Goal: Communication & Community: Answer question/provide support

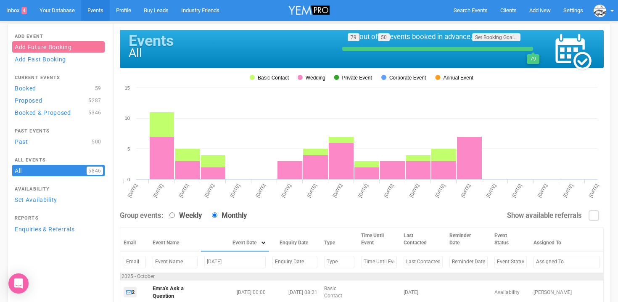
scroll to position [147, 0]
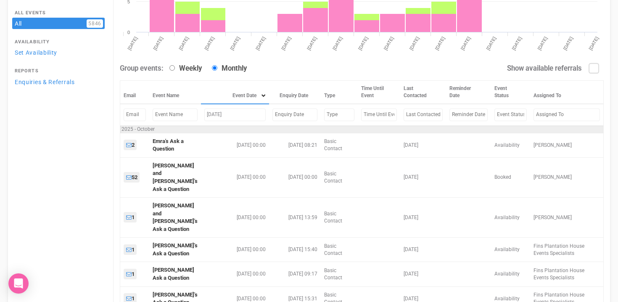
drag, startPoint x: 246, startPoint y: 116, endPoint x: 187, endPoint y: 115, distance: 58.4
click at [187, 115] on tr "OCtober 25, 25" at bounding box center [361, 114] width 483 height 21
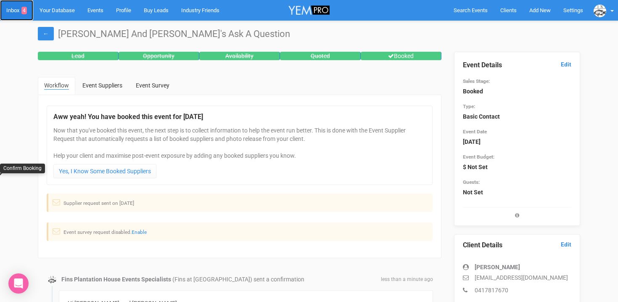
click at [7, 6] on link "Inbox 4" at bounding box center [16, 10] width 33 height 21
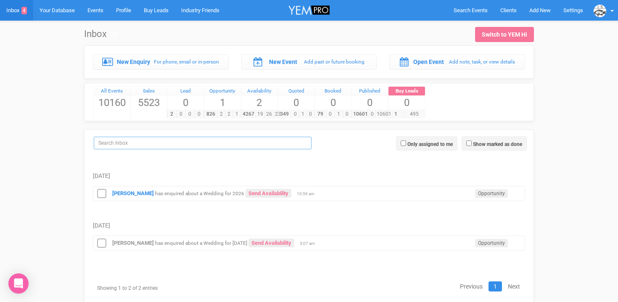
click at [149, 142] on input "search" at bounding box center [203, 143] width 218 height 13
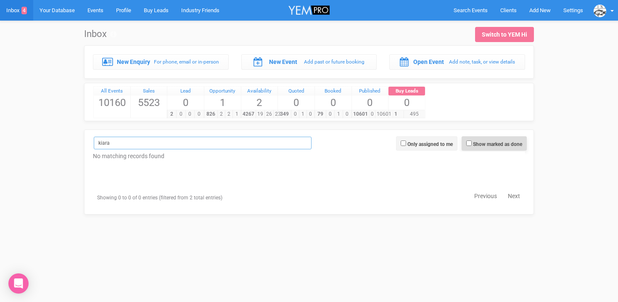
type input "kiara"
click at [464, 141] on span "Show marked as done" at bounding box center [493, 143] width 65 height 14
checkbox input "true"
click at [119, 146] on input "kiara" at bounding box center [203, 143] width 218 height 13
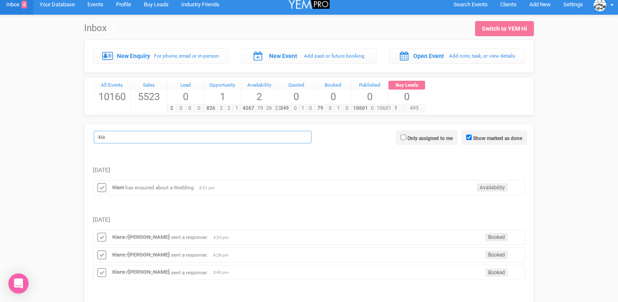
scroll to position [9, 0]
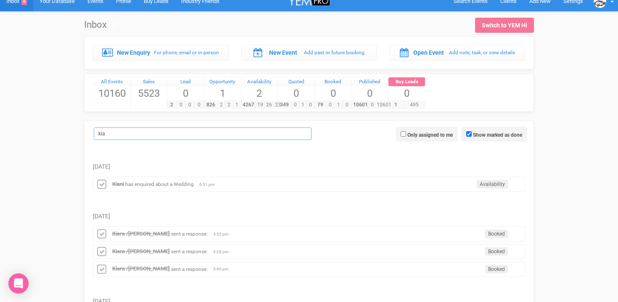
drag, startPoint x: 112, startPoint y: 134, endPoint x: 95, endPoint y: 134, distance: 16.4
click at [95, 134] on input "kia" at bounding box center [203, 133] width 218 height 13
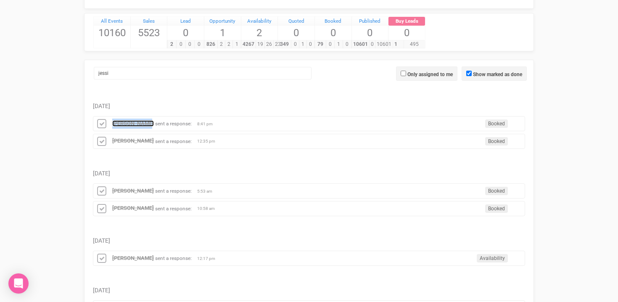
scroll to position [68, 0]
drag, startPoint x: 118, startPoint y: 76, endPoint x: 88, endPoint y: 76, distance: 29.4
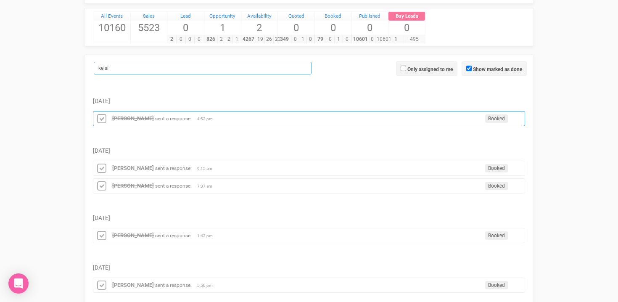
scroll to position [77, 0]
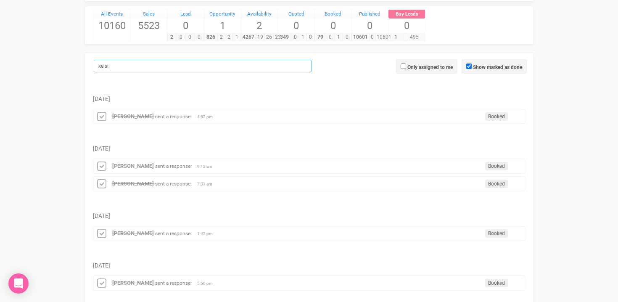
drag, startPoint x: 113, startPoint y: 68, endPoint x: 90, endPoint y: 68, distance: 23.1
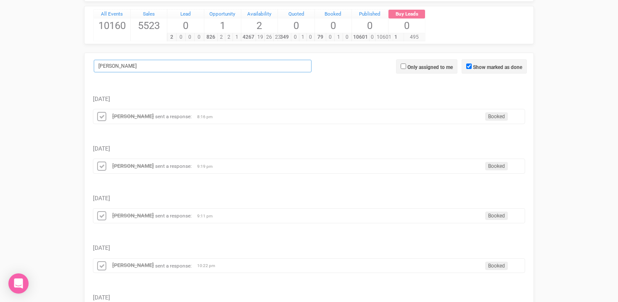
drag, startPoint x: 152, startPoint y: 67, endPoint x: 92, endPoint y: 67, distance: 59.7
click at [92, 67] on label "riley" at bounding box center [200, 66] width 218 height 13
drag, startPoint x: 113, startPoint y: 67, endPoint x: 89, endPoint y: 67, distance: 24.4
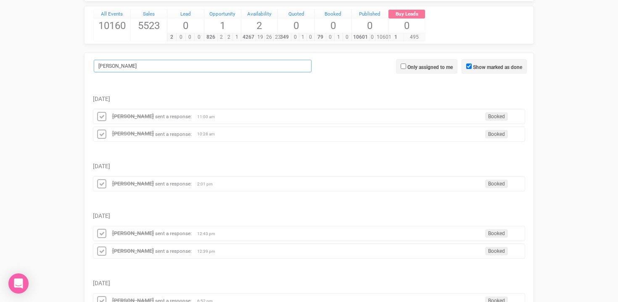
type input "joshua"
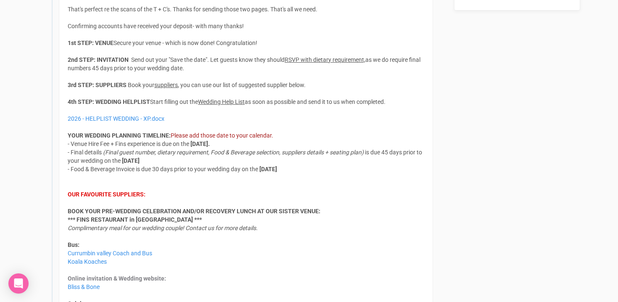
scroll to position [490, 0]
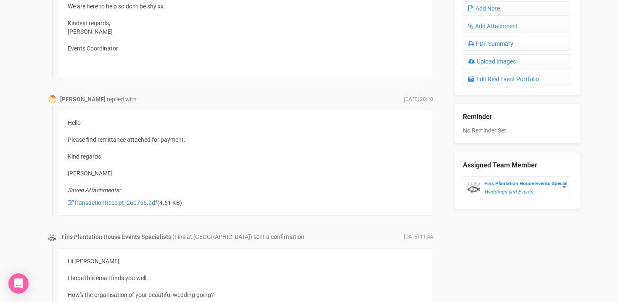
scroll to position [412, 0]
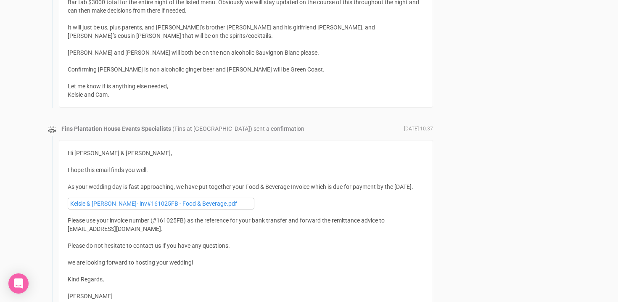
scroll to position [1407, 0]
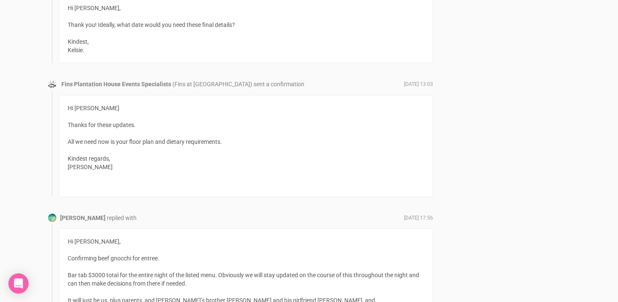
scroll to position [1129, 0]
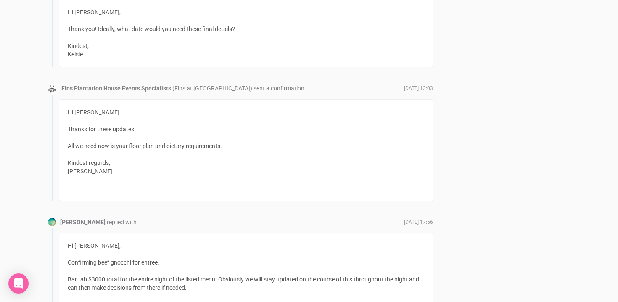
click at [158, 42] on div "Hi Morgan, Thank you! Ideally, what date would you need these final details? Ki…" at bounding box center [246, 33] width 374 height 68
drag, startPoint x: 161, startPoint y: 40, endPoint x: 161, endPoint y: 48, distance: 8.0
click at [161, 42] on div "Hi Morgan, Thank you! Ideally, what date would you need these final details? Ki…" at bounding box center [246, 33] width 374 height 68
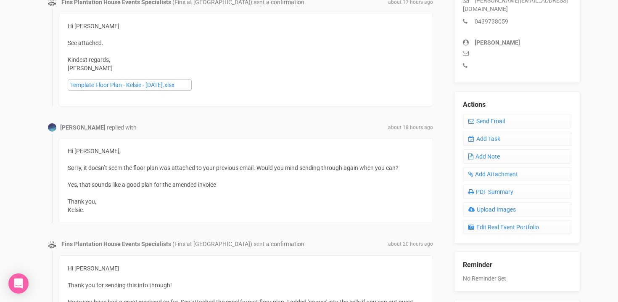
scroll to position [280, 0]
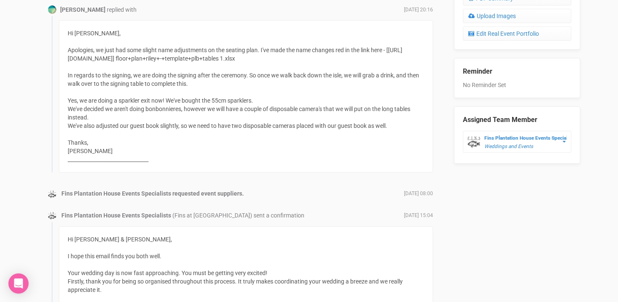
scroll to position [461, 0]
drag, startPoint x: 393, startPoint y: 61, endPoint x: 220, endPoint y: 68, distance: 172.9
click at [220, 68] on div "Hi Morgan, Apologies, we just had some slight name adjustments on the seating p…" at bounding box center [246, 97] width 374 height 152
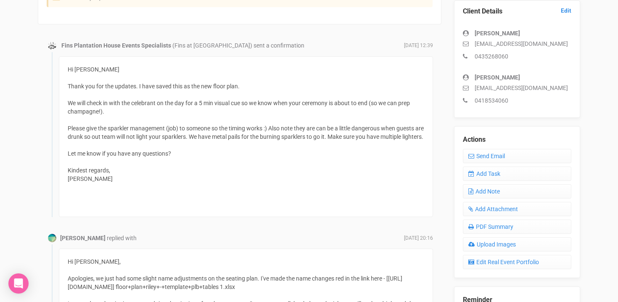
scroll to position [195, 0]
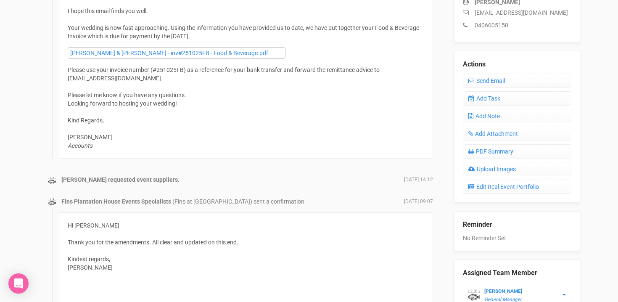
scroll to position [221, 0]
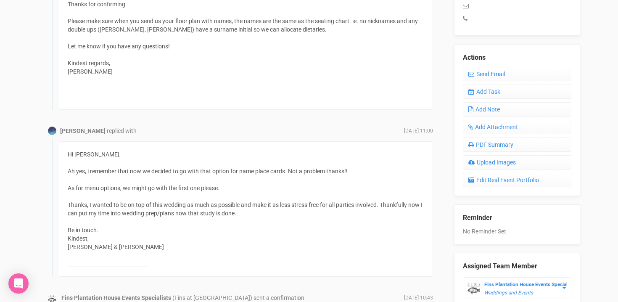
scroll to position [303, 0]
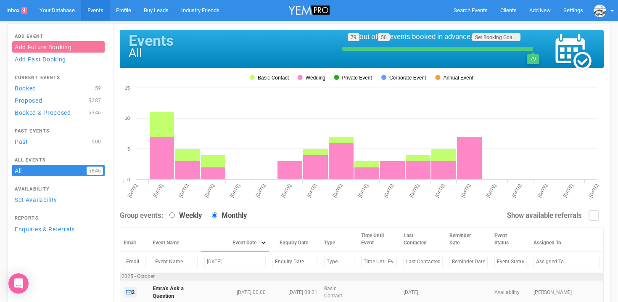
scroll to position [147, 0]
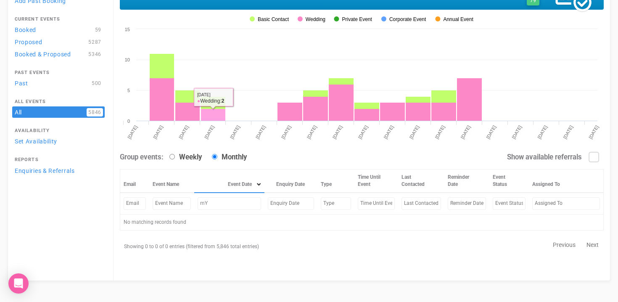
type input "m"
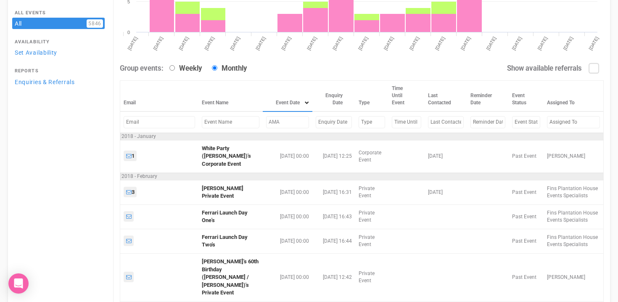
scroll to position [58, 0]
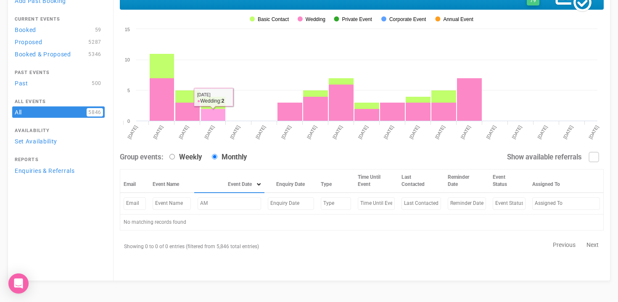
type input "A"
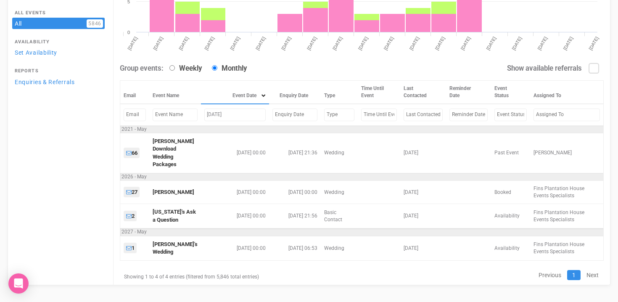
drag, startPoint x: 218, startPoint y: 118, endPoint x: 185, endPoint y: 117, distance: 33.2
click at [184, 117] on tr "MAY 29" at bounding box center [361, 114] width 483 height 21
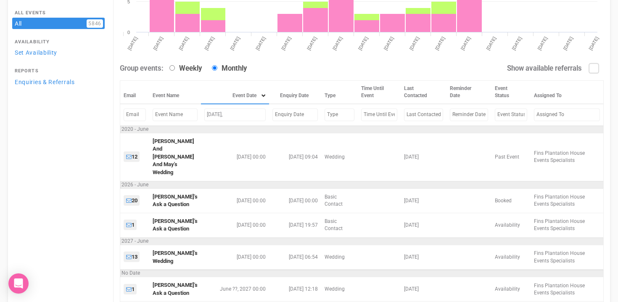
scroll to position [121, 0]
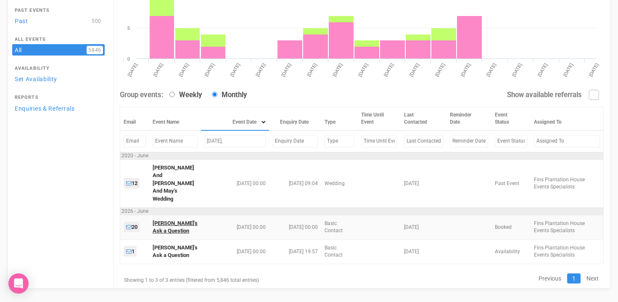
type input "JUNE 7,"
drag, startPoint x: 222, startPoint y: 139, endPoint x: 187, endPoint y: 138, distance: 34.5
click at [187, 138] on tr "JUNE 7," at bounding box center [361, 140] width 483 height 21
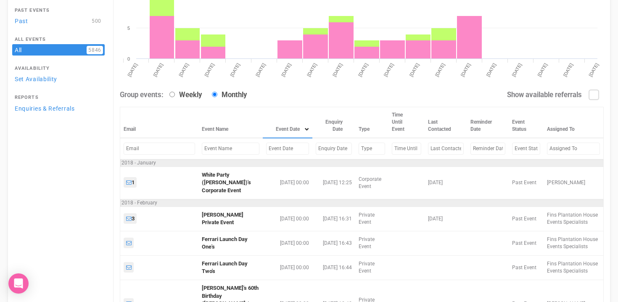
click at [214, 150] on input "text" at bounding box center [231, 148] width 58 height 12
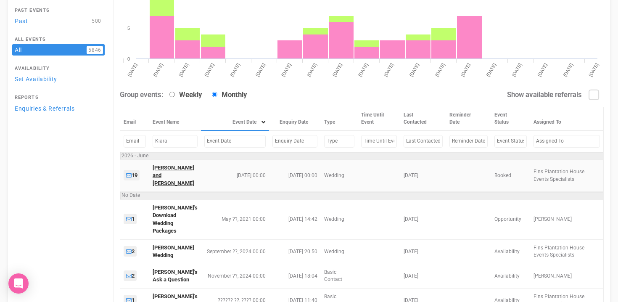
type input "Kiara"
drag, startPoint x: 180, startPoint y: 140, endPoint x: 148, endPoint y: 139, distance: 31.9
click at [148, 139] on tr "Kiara" at bounding box center [361, 140] width 483 height 21
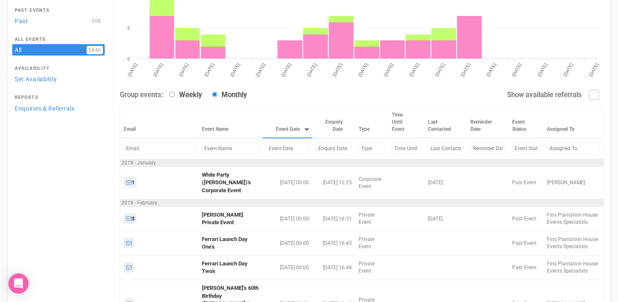
click at [266, 150] on input "text" at bounding box center [287, 148] width 43 height 12
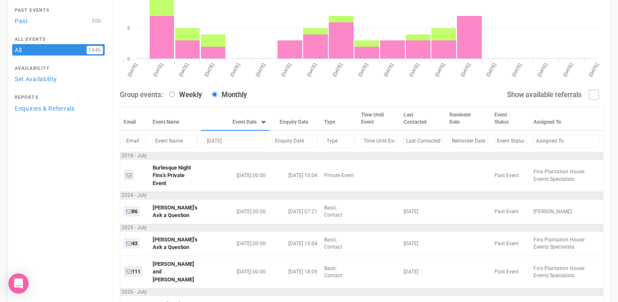
scroll to position [98, 0]
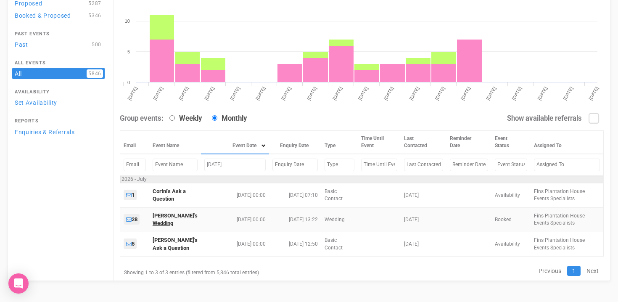
type input "july 4, 26"
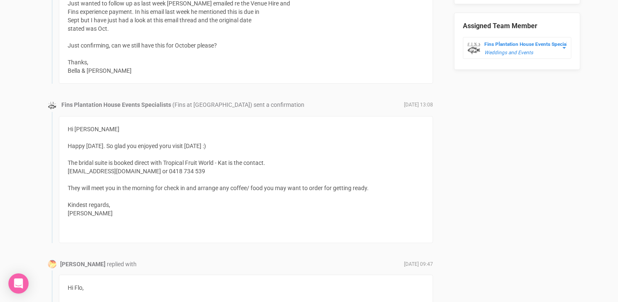
scroll to position [16, 0]
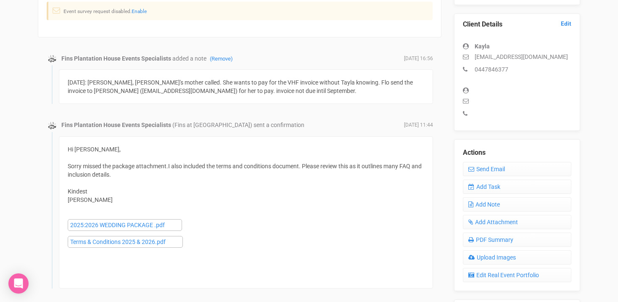
scroll to position [223, 0]
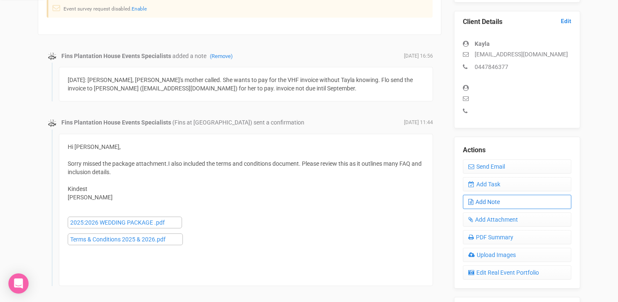
click at [490, 202] on link "Add Note" at bounding box center [517, 202] width 108 height 14
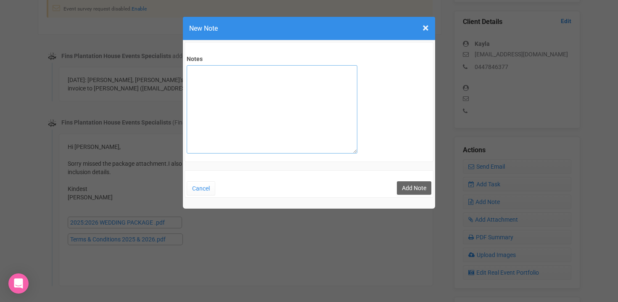
click at [224, 75] on textarea "Notes" at bounding box center [272, 109] width 171 height 88
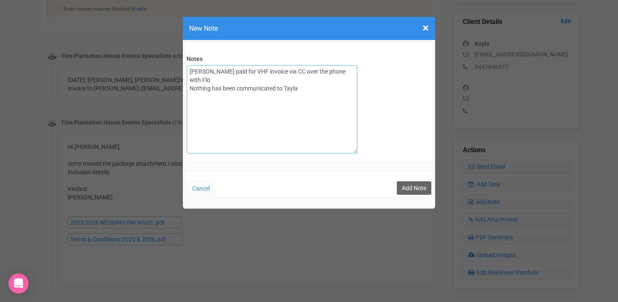
click at [200, 72] on textarea "[PERSON_NAME] paid for VHF invoice via CC over the phone with Flo Nothing has b…" at bounding box center [272, 109] width 171 height 88
click at [306, 78] on textarea "[PERSON_NAME] paid for VHF invoice via CC over the phone with Flo Nothing has b…" at bounding box center [272, 109] width 171 height 88
type textarea "[PERSON_NAME] paid for VHF invoice via CC over the phone with Flo Nothing has b…"
click at [415, 187] on button "Add Note" at bounding box center [414, 187] width 34 height 13
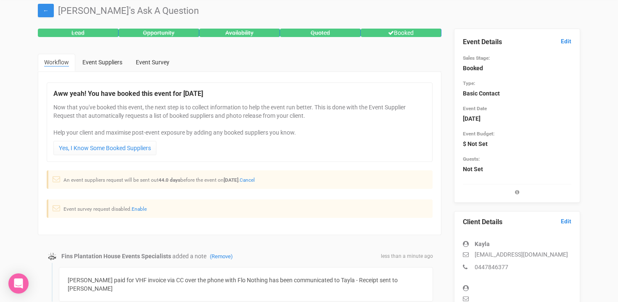
scroll to position [33, 0]
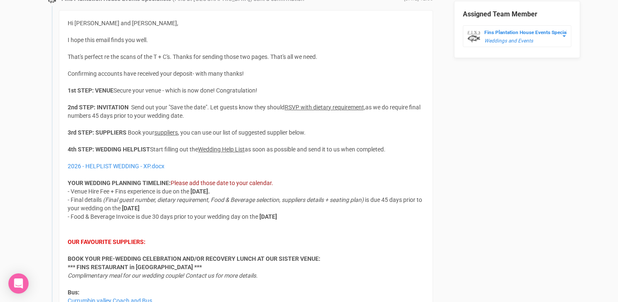
scroll to position [527, 0]
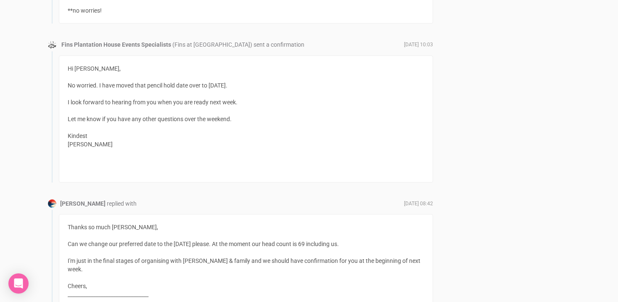
scroll to position [4589, 0]
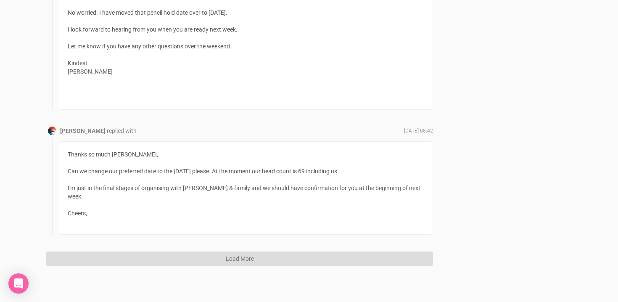
click at [245, 259] on button "Load More" at bounding box center [239, 258] width 387 height 14
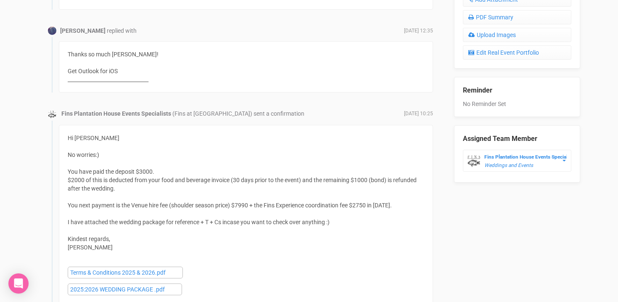
scroll to position [401, 0]
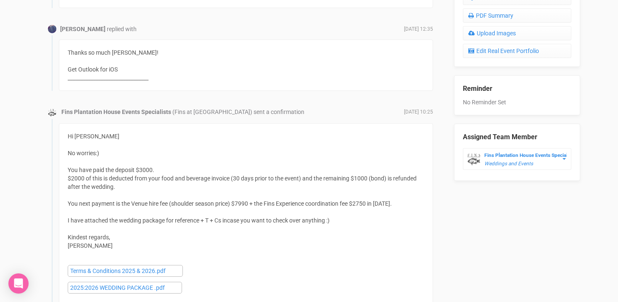
click at [292, 206] on div "Hi Jess No worries:) You have paid the deposit $3000. $2000 of this is deducted…" at bounding box center [246, 216] width 356 height 168
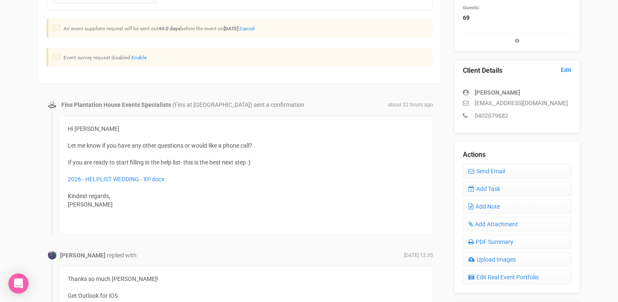
scroll to position [149, 0]
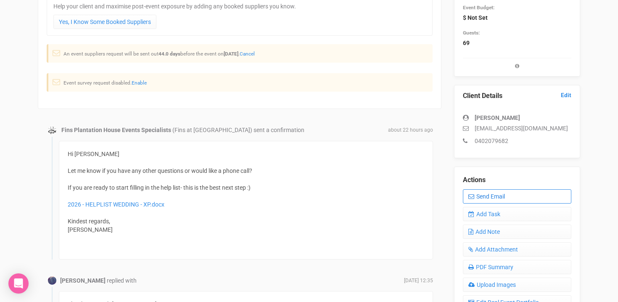
click at [492, 197] on link "Send Email" at bounding box center [517, 196] width 108 height 14
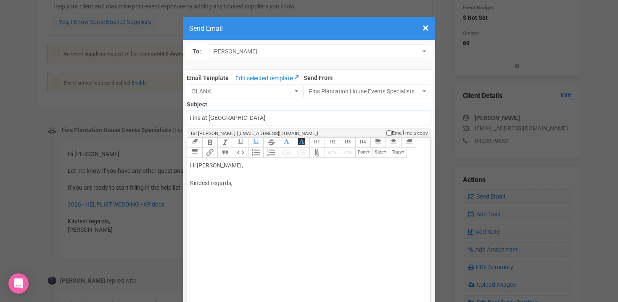
drag, startPoint x: 191, startPoint y: 116, endPoint x: 298, endPoint y: 117, distance: 107.2
click at [298, 117] on input "Fins at plantation house" at bounding box center [309, 118] width 244 height 15
type input "Accounts - Fins at Plantation House - Venue Hiring Fee"
drag, startPoint x: 191, startPoint y: 173, endPoint x: 264, endPoint y: 219, distance: 85.7
click at [258, 221] on trix-editor "Hi Jessica Clarke, Kindest regards," at bounding box center [308, 248] width 242 height 181
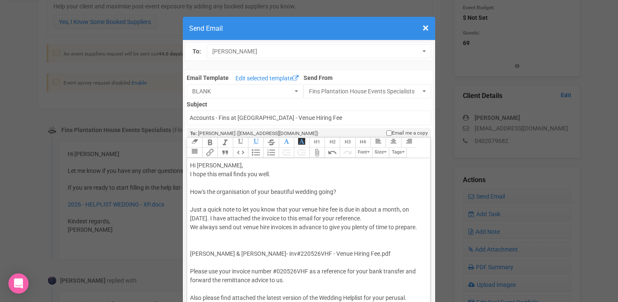
click at [236, 166] on div "Hi Jessica Clarke, I hope this email finds you well. How's the organisation of …" at bounding box center [307, 271] width 234 height 221
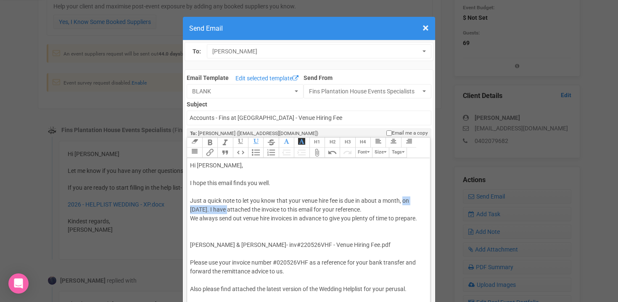
drag, startPoint x: 404, startPoint y: 201, endPoint x: 231, endPoint y: 208, distance: 173.3
click at [231, 208] on div "Hi Jessica, I hope this email finds you well. Just a quick note to let you know…" at bounding box center [307, 267] width 234 height 212
drag, startPoint x: 231, startPoint y: 208, endPoint x: 403, endPoint y: 200, distance: 172.5
click at [403, 200] on div "Hi Jessica, I hope this email finds you well. Just a quick note to let you know…" at bounding box center [307, 267] width 234 height 212
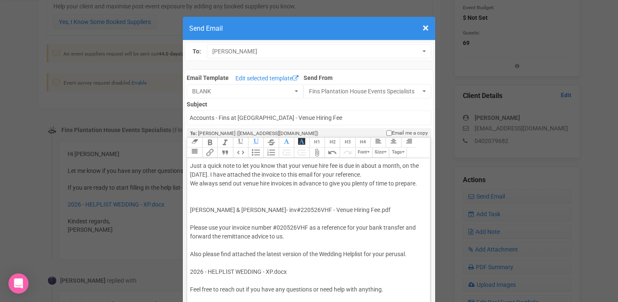
scroll to position [37, 0]
click at [198, 202] on div "Hi Jessica, I hope this email finds you well. Just a quick note to let you know…" at bounding box center [307, 230] width 234 height 212
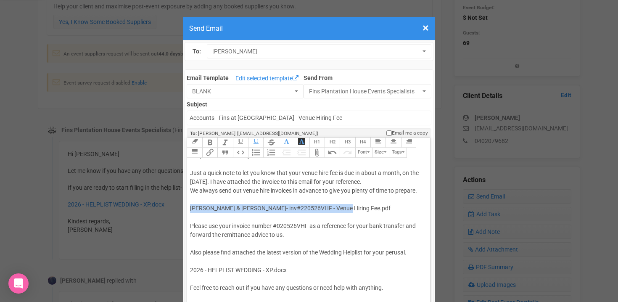
drag, startPoint x: 345, startPoint y: 206, endPoint x: 190, endPoint y: 204, distance: 155.1
click at [190, 204] on div "Hi Jessica, I hope this email finds you well. Just a quick note to let you know…" at bounding box center [307, 234] width 234 height 203
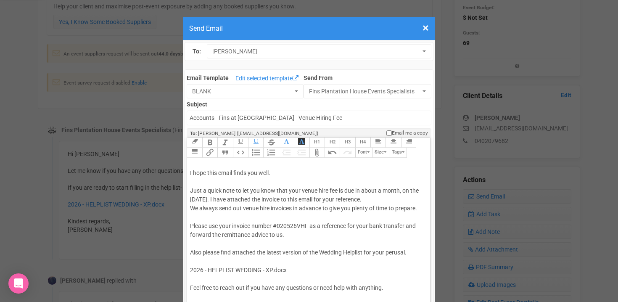
scroll to position [10, 0]
drag, startPoint x: 280, startPoint y: 227, endPoint x: 292, endPoint y: 226, distance: 11.8
click at [292, 226] on div "Hi Jessica, I hope this email finds you well. Just a quick note to let you know…" at bounding box center [307, 243] width 234 height 185
drag, startPoint x: 277, startPoint y: 235, endPoint x: 282, endPoint y: 235, distance: 5.0
click at [282, 235] on div "Hi Jessica, I hope this email finds you well. Just a quick note to let you know…" at bounding box center [307, 243] width 234 height 185
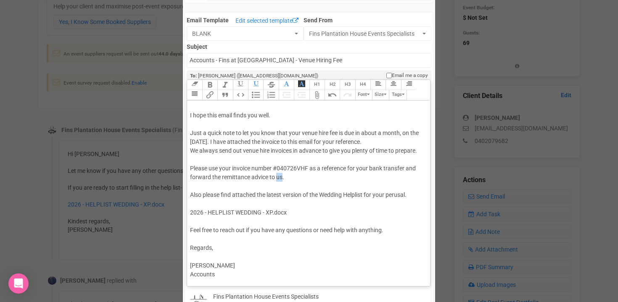
scroll to position [65, 0]
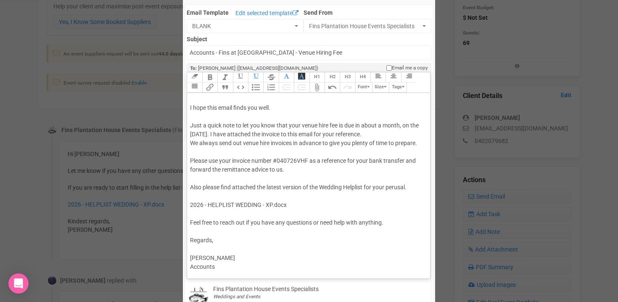
click at [210, 193] on div "Hi Jessica, I hope this email finds you well. Just a quick note to let you know…" at bounding box center [307, 178] width 234 height 185
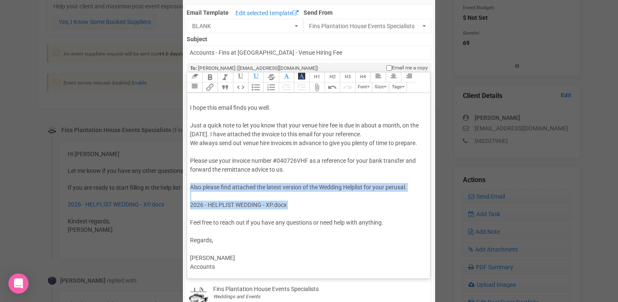
drag, startPoint x: 190, startPoint y: 187, endPoint x: 310, endPoint y: 211, distance: 123.1
click at [310, 211] on trix-editor "Hi Jessica, I hope this email finds you well. Just a quick note to let you know…" at bounding box center [308, 183] width 242 height 181
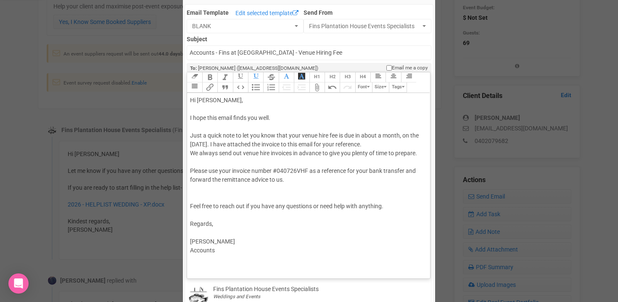
scroll to position [0, 0]
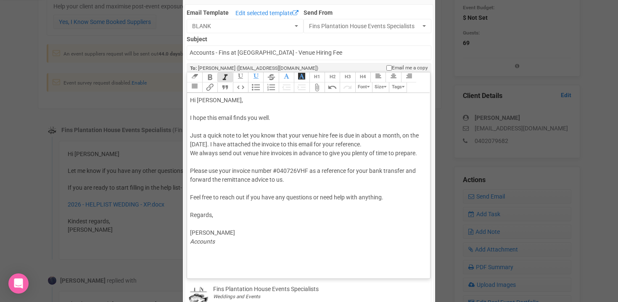
type trix-editor "<div>Hi Jessica,<br><br>I hope this email finds you well.<br><br>Just a quick n…"
click at [198, 265] on trix-editor "Hi Jessica, I hope this email finds you well. Just a quick note to let you know…" at bounding box center [308, 183] width 242 height 181
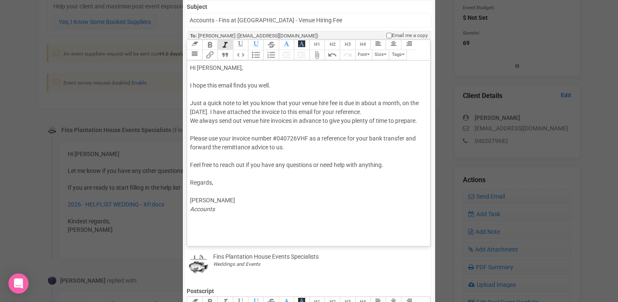
scroll to position [98, 0]
click at [192, 127] on div "Hi Jessica, I hope this email finds you well. Just a quick note to let you know…" at bounding box center [307, 138] width 234 height 150
click at [318, 55] on button "Attach Files" at bounding box center [316, 55] width 15 height 10
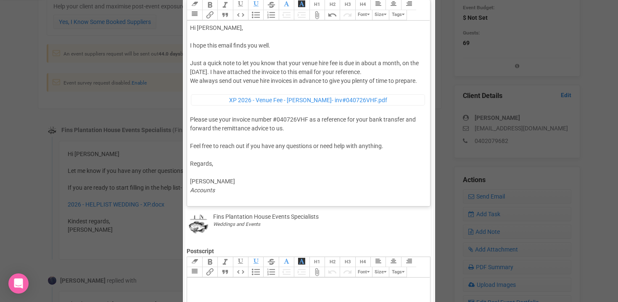
scroll to position [133, 0]
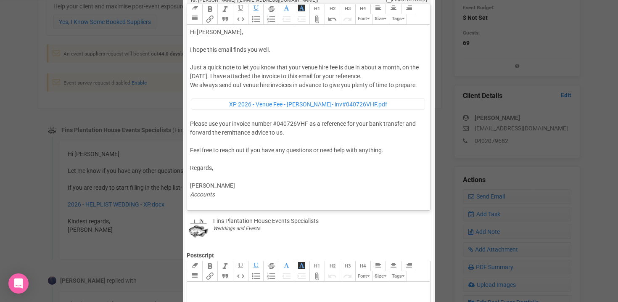
click at [220, 85] on div "Hi Jessica, I hope this email finds you well. Just a quick note to let you know…" at bounding box center [307, 113] width 234 height 171
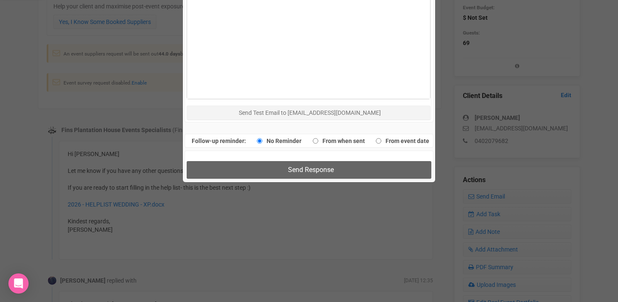
scroll to position [507, 0]
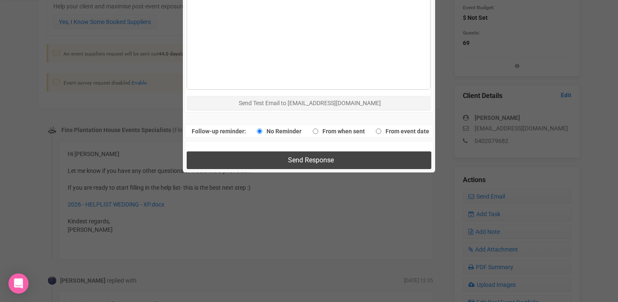
click at [278, 158] on button "Send Response" at bounding box center [309, 159] width 244 height 17
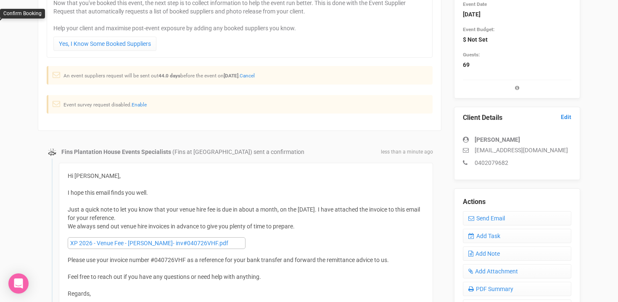
scroll to position [200, 0]
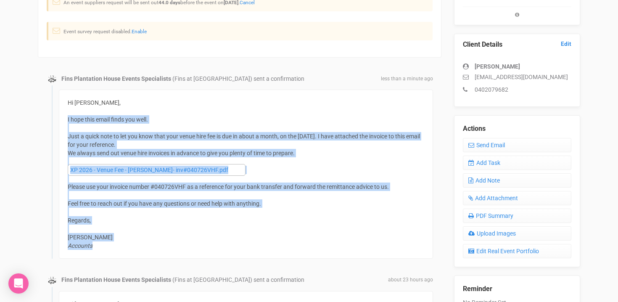
drag, startPoint x: 68, startPoint y: 119, endPoint x: 126, endPoint y: 249, distance: 142.1
click at [126, 249] on div "Hi Jessica, I hope this email finds you well. Just a quick note to let you know…" at bounding box center [246, 173] width 356 height 151
copy div "I hope this email finds you well. Just a quick note to let you know that your v…"
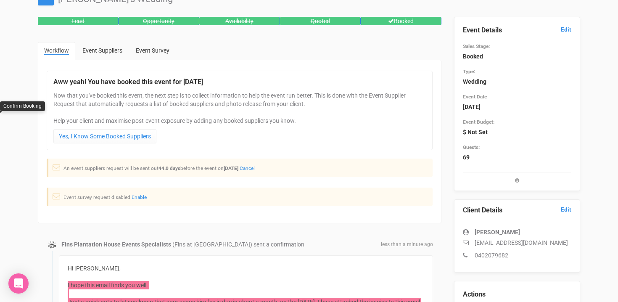
scroll to position [0, 0]
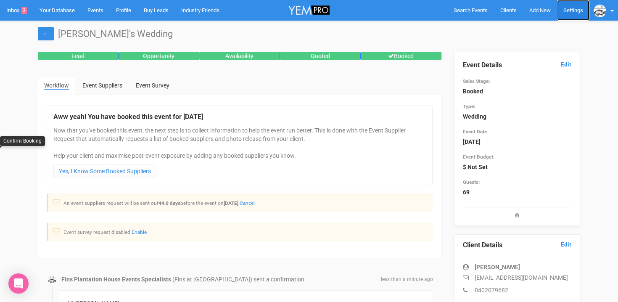
click at [575, 13] on link "Settings" at bounding box center [573, 10] width 32 height 21
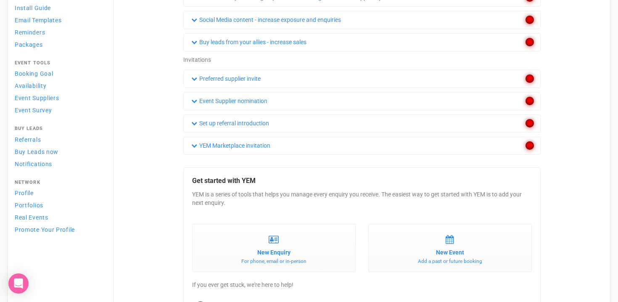
scroll to position [204, 0]
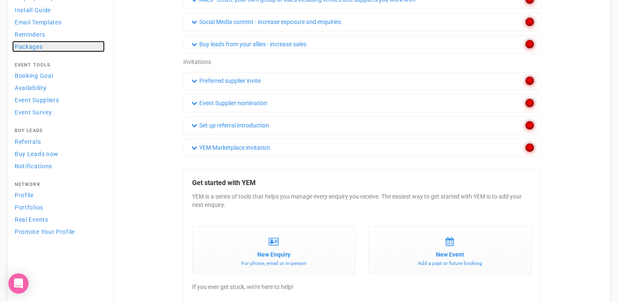
click at [50, 48] on link "Packages" at bounding box center [58, 46] width 92 height 11
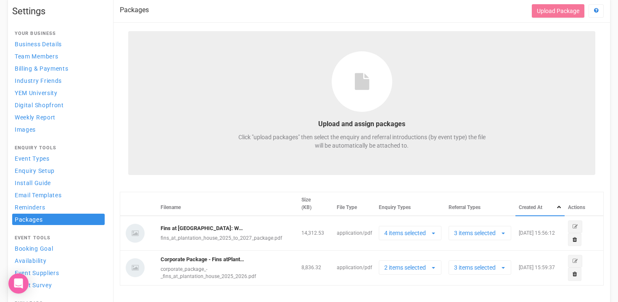
scroll to position [31, 0]
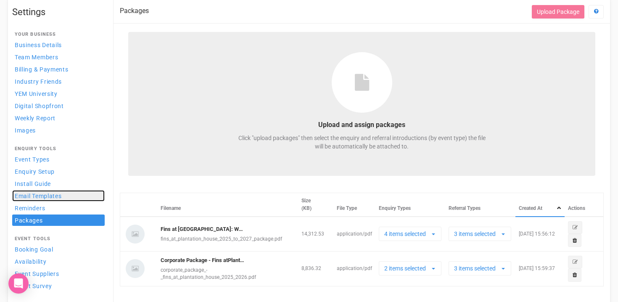
click at [37, 199] on span "Email Templates" at bounding box center [38, 195] width 47 height 7
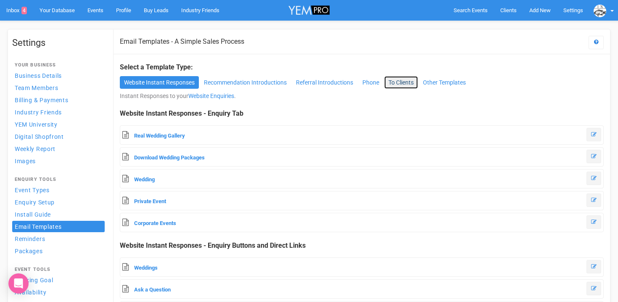
click at [396, 84] on link "To Clients" at bounding box center [401, 82] width 34 height 13
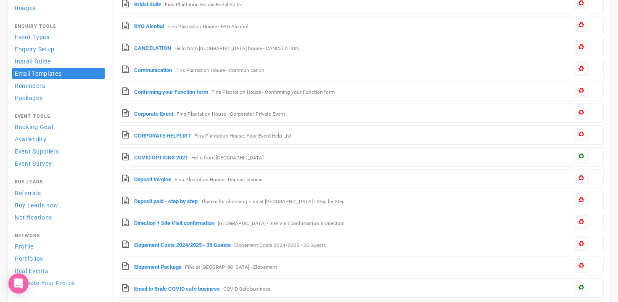
scroll to position [157, 0]
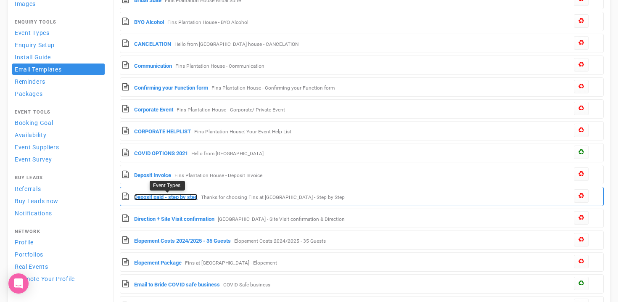
click at [174, 198] on link "Deposit paid - step by step" at bounding box center [165, 197] width 63 height 6
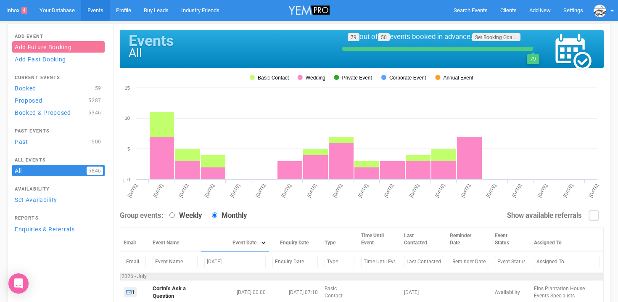
scroll to position [98, 0]
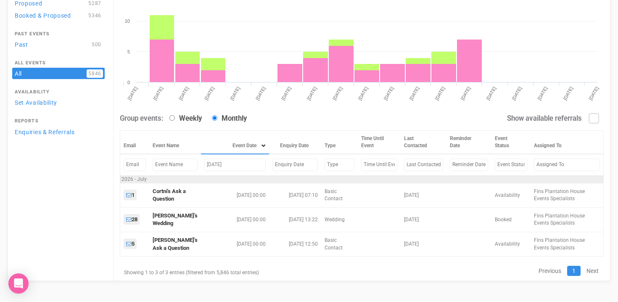
drag, startPoint x: 230, startPoint y: 166, endPoint x: 194, endPoint y: 165, distance: 36.1
click at [201, 165] on td "[DATE]" at bounding box center [235, 164] width 68 height 21
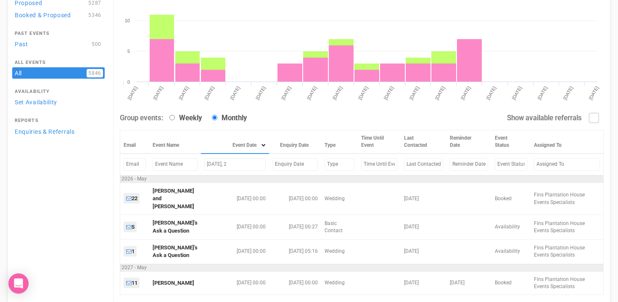
drag, startPoint x: 227, startPoint y: 169, endPoint x: 190, endPoint y: 165, distance: 36.8
click at [190, 165] on tr "[DATE], 2" at bounding box center [361, 163] width 483 height 21
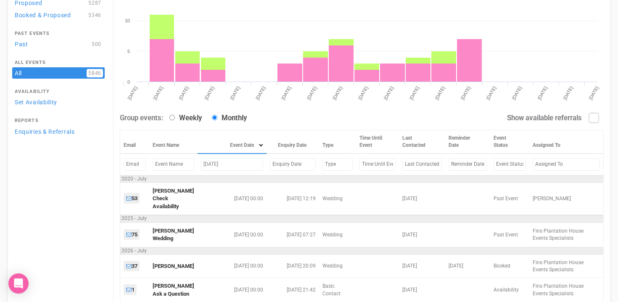
click at [190, 165] on input "text" at bounding box center [174, 164] width 42 height 12
click at [221, 167] on input "[DATE]" at bounding box center [232, 164] width 62 height 12
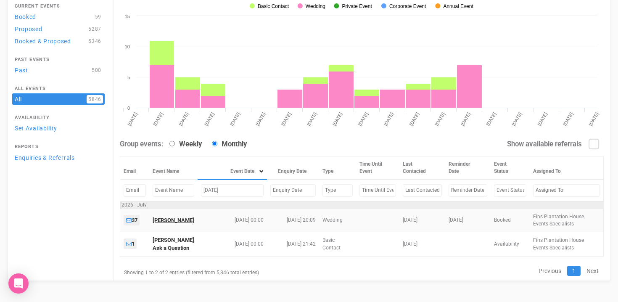
type input "[DATE]"
drag, startPoint x: 241, startPoint y: 189, endPoint x: 187, endPoint y: 193, distance: 54.0
click at [187, 193] on tr "[DATE]" at bounding box center [361, 189] width 483 height 21
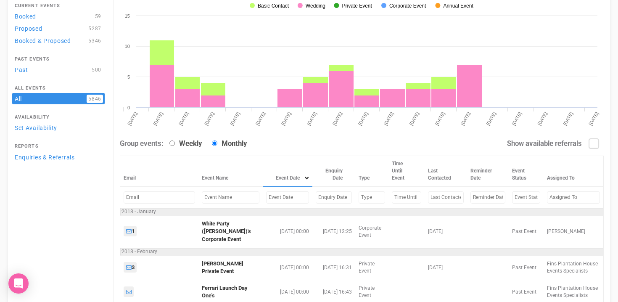
click at [225, 201] on input "text" at bounding box center [231, 197] width 58 height 12
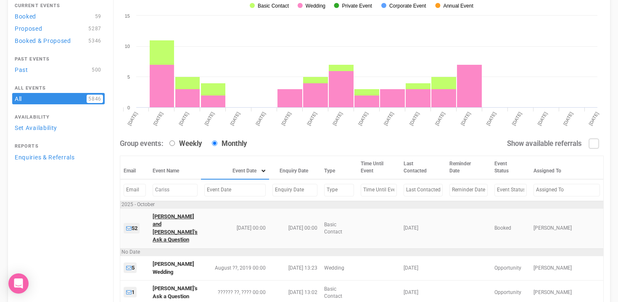
type input "Cariss"
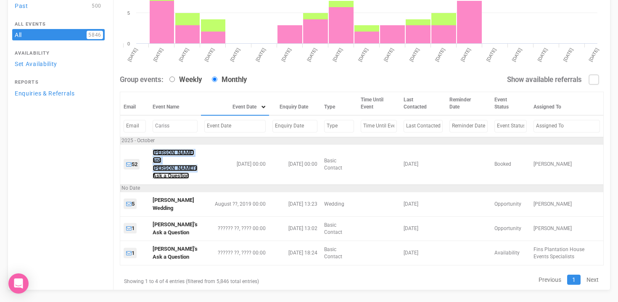
scroll to position [136, 0]
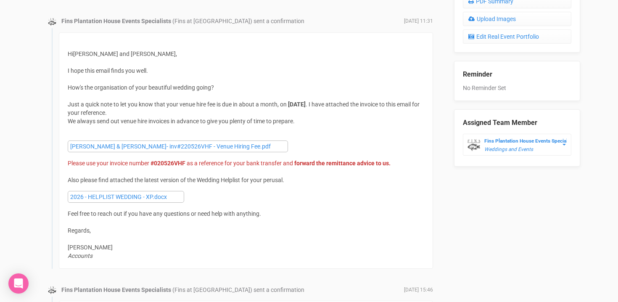
scroll to position [502, 0]
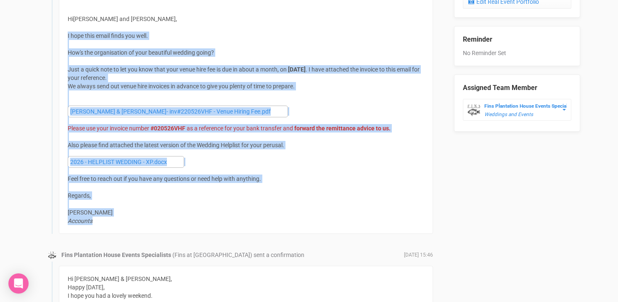
drag, startPoint x: 68, startPoint y: 35, endPoint x: 310, endPoint y: 219, distance: 304.4
click at [310, 219] on div "Hi [PERSON_NAME] and [PERSON_NAME] , I hope this email finds you well. How's th…" at bounding box center [246, 115] width 374 height 236
copy div "I hope this email finds you well. How's the organisation of your beautiful wedd…"
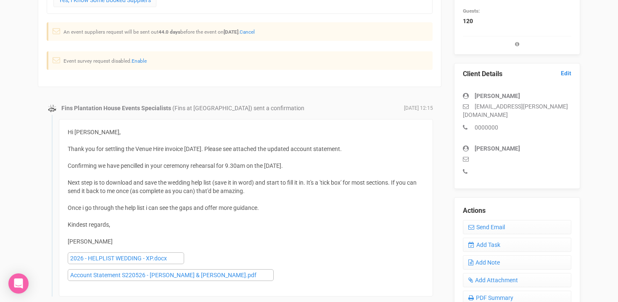
scroll to position [136, 0]
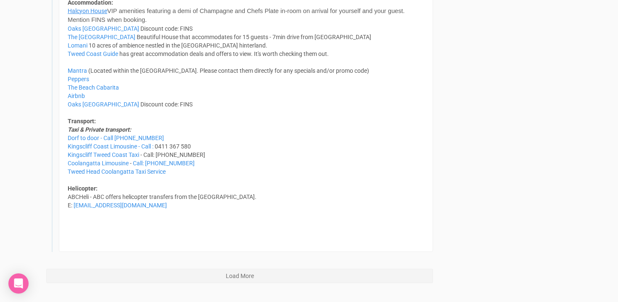
scroll to position [6520, 0]
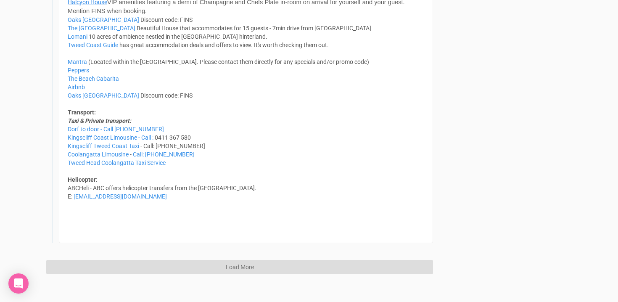
click at [117, 260] on button "Load More" at bounding box center [239, 267] width 387 height 14
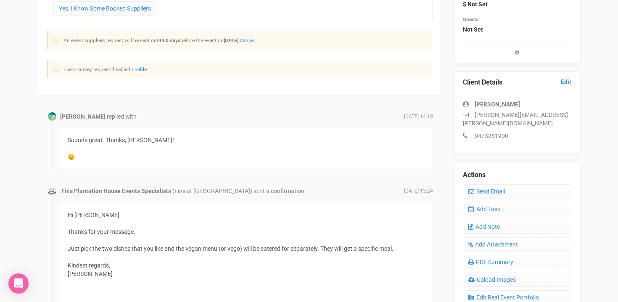
scroll to position [163, 0]
click at [502, 184] on link "Send Email" at bounding box center [517, 191] width 108 height 14
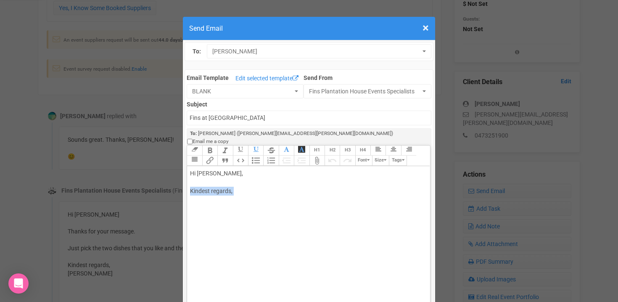
drag, startPoint x: 189, startPoint y: 179, endPoint x: 270, endPoint y: 196, distance: 83.2
click at [270, 196] on trix-editor "Hi Brooke Parker, Kindest regards," at bounding box center [308, 256] width 242 height 181
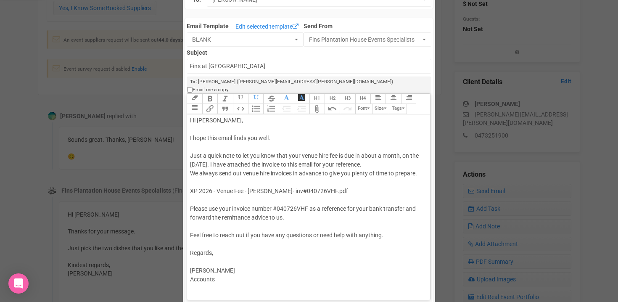
scroll to position [52, 0]
click at [193, 156] on div "Hi Brooke Parker, I hope this email finds you well. Just a quick note to let yo…" at bounding box center [307, 204] width 234 height 177
drag, startPoint x: 190, startPoint y: 176, endPoint x: 352, endPoint y: 180, distance: 162.7
click at [351, 180] on div "Hi Brooke Parker, I hope this email finds you well. Just a quick note to let yo…" at bounding box center [307, 204] width 234 height 177
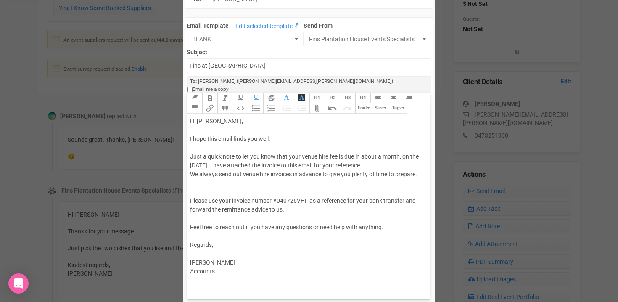
scroll to position [0, 0]
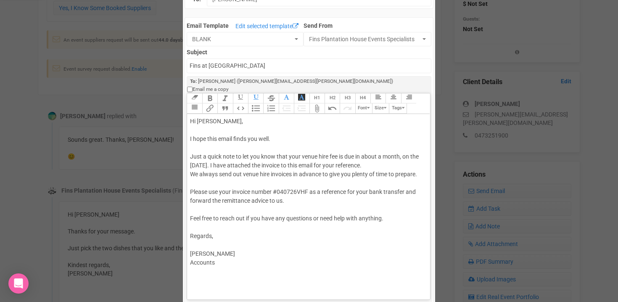
click at [285, 182] on div "Hi Brooke Parker, I hope this email finds you well. Just a quick note to let yo…" at bounding box center [307, 196] width 234 height 159
type trix-editor "<div>Hi Brooke Parker,<br><br>I hope this email finds you well.<br><br>Just a q…"
click at [221, 173] on div "Hi Brooke Parker, I hope this email finds you well. Just a quick note to let yo…" at bounding box center [307, 196] width 234 height 159
click at [189, 64] on input "Fins at plantation house" at bounding box center [309, 65] width 244 height 15
click at [262, 67] on input "Fins at plantation house" at bounding box center [309, 65] width 244 height 15
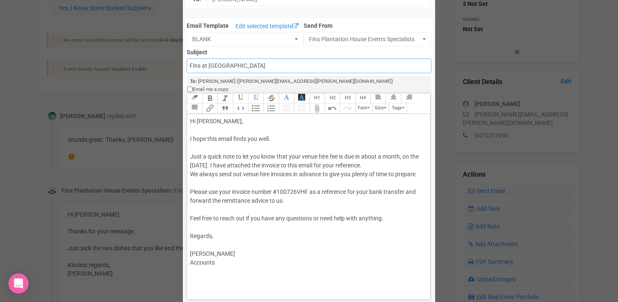
drag, startPoint x: 262, startPoint y: 67, endPoint x: 170, endPoint y: 57, distance: 92.2
click at [170, 57] on div "× Close Send Email To: Brooke Parker Brooke Parker Brooke Parker Email Template…" at bounding box center [309, 295] width 618 height 670
click at [265, 71] on small "To: Brooke Parker (brooke.parker@hotmail.co.nz)" at bounding box center [291, 77] width 203 height 14
drag, startPoint x: 253, startPoint y: 65, endPoint x: 196, endPoint y: 61, distance: 57.3
click at [196, 61] on input "Fins at plantation house" at bounding box center [309, 65] width 244 height 15
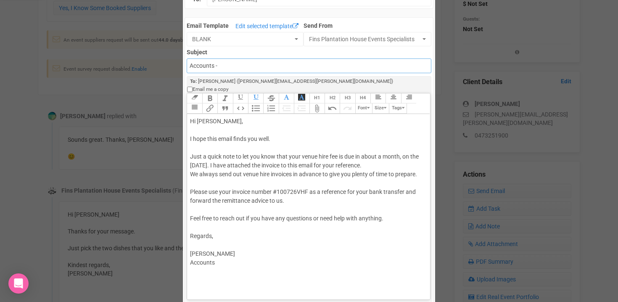
type input "Accounts - Fins at Plantation House - Venue Hiring Fee"
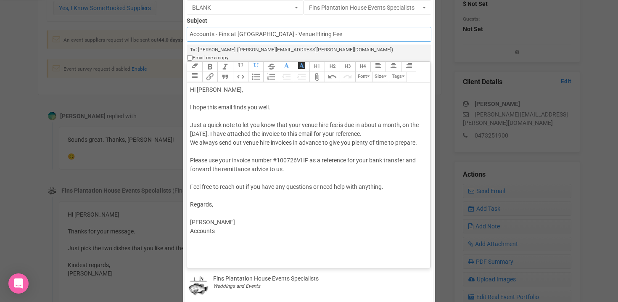
scroll to position [84, 0]
click at [198, 142] on div "Hi Brooke Parker, I hope this email finds you well. Just a quick note to let yo…" at bounding box center [307, 164] width 234 height 159
click at [318, 71] on button "Attach Files" at bounding box center [316, 76] width 15 height 10
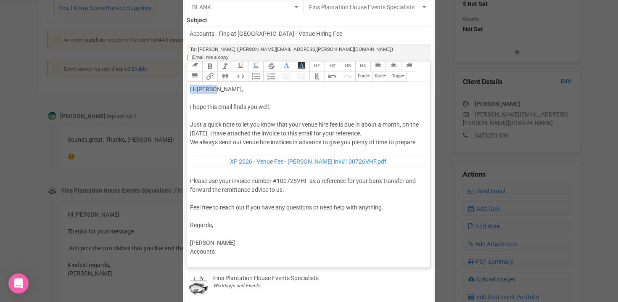
drag, startPoint x: 216, startPoint y: 79, endPoint x: 232, endPoint y: 77, distance: 16.2
click at [232, 85] on div "Hi Brooke Parker, I hope this email finds you well. Just a quick note to let yo…" at bounding box center [307, 175] width 234 height 180
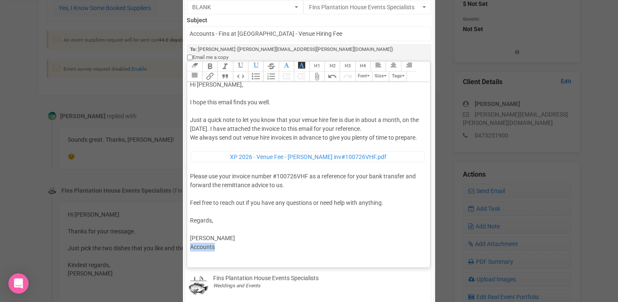
drag, startPoint x: 221, startPoint y: 240, endPoint x: 175, endPoint y: 239, distance: 45.4
click at [175, 239] on div "× Close Send Email To: Brooke Parker Brooke Parker Brooke Parker Email Template…" at bounding box center [309, 264] width 618 height 670
type trix-editor "<div>Hi Brooke,<br><br>I hope this email finds you well.<br><br>Just a quick no…"
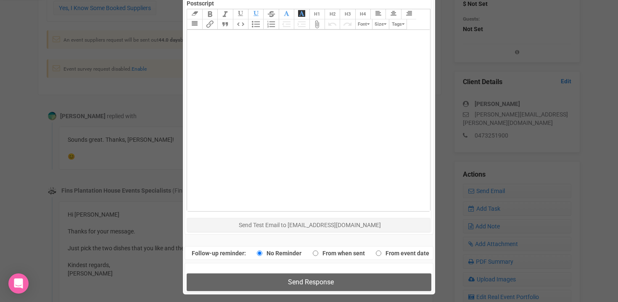
scroll to position [505, 0]
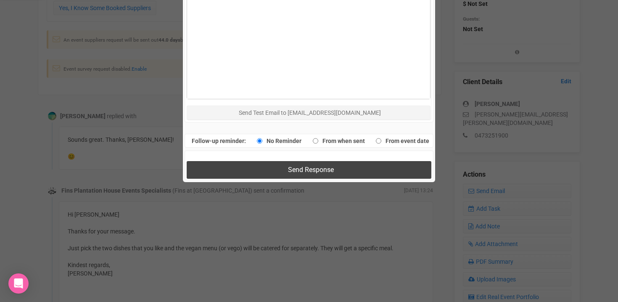
click at [307, 166] on span "Send Response" at bounding box center [311, 170] width 46 height 8
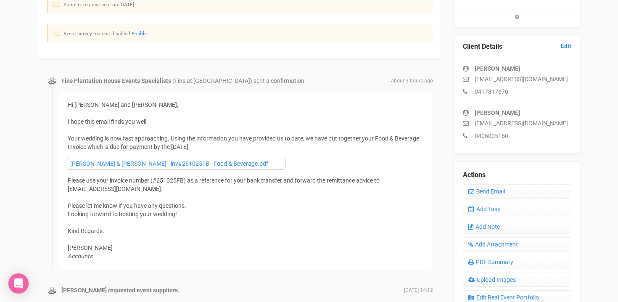
scroll to position [202, 0]
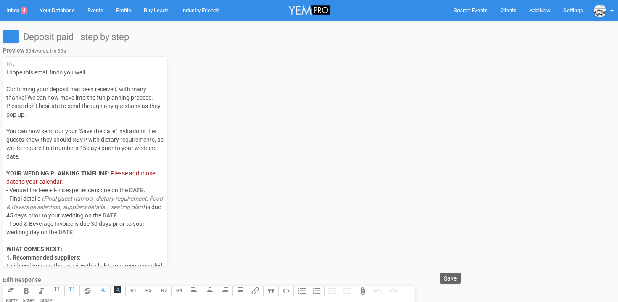
select select
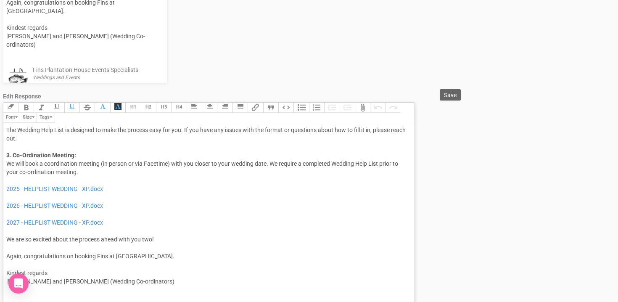
scroll to position [220, 0]
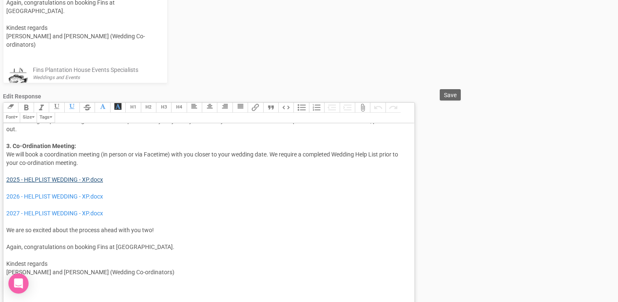
click at [6, 179] on link "2025 - HELPLIST WEDDING - XP.docx" at bounding box center [54, 179] width 97 height 7
click at [119, 181] on div "Hi [CLIENT_FIRST_NAME], I hope this email finds you well. Confirming your depos…" at bounding box center [207, 103] width 402 height 395
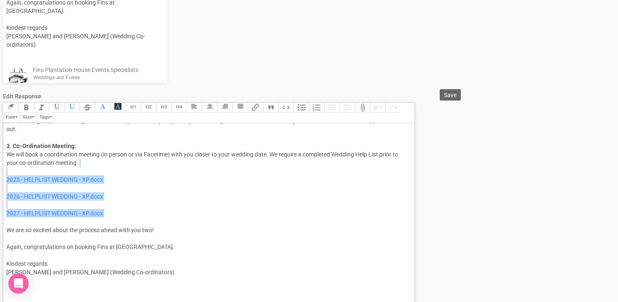
drag, startPoint x: 12, startPoint y: 171, endPoint x: 124, endPoint y: 222, distance: 122.6
click at [124, 222] on div "Hi [CLIENT_FIRST_NAME], I hope this email finds you well. Confirming your depos…" at bounding box center [207, 103] width 402 height 395
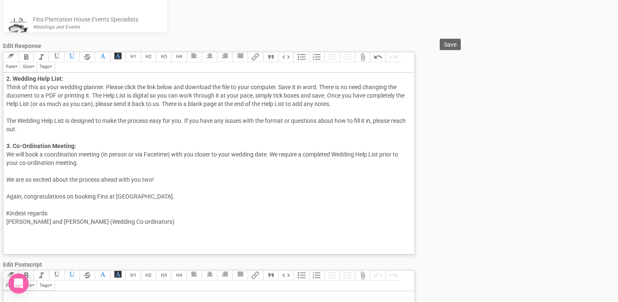
scroll to position [178, 0]
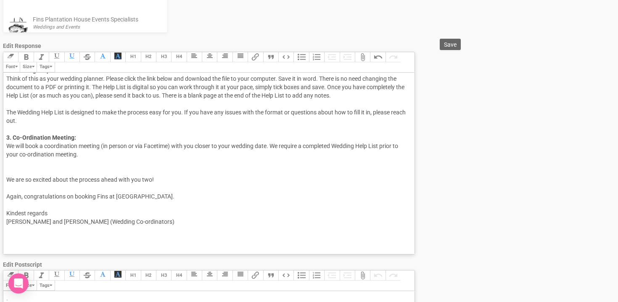
type trix-editor "<div>Hi [CLIENT_FIRST_NAME],<br><span style="font-size: 14px; color: rgb(85, 85…"
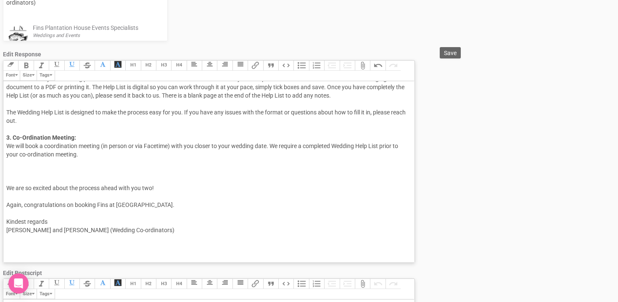
scroll to position [217, 0]
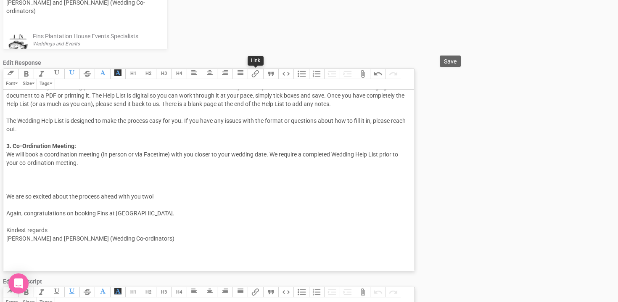
click at [255, 76] on button "Link" at bounding box center [255, 74] width 15 height 10
click at [364, 76] on button "Attach Files" at bounding box center [362, 74] width 15 height 10
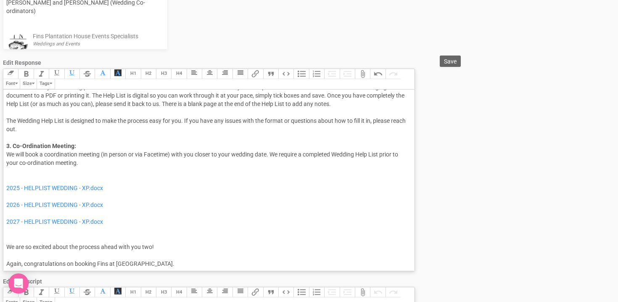
scroll to position [237, 0]
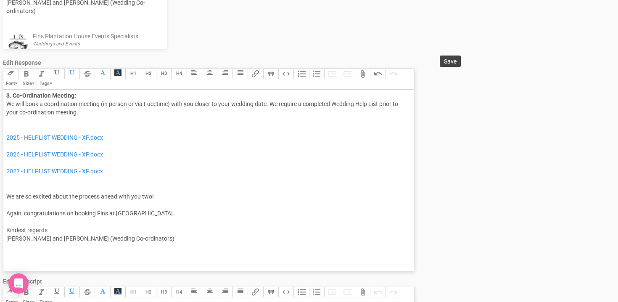
click at [445, 63] on span "Save" at bounding box center [450, 61] width 13 height 7
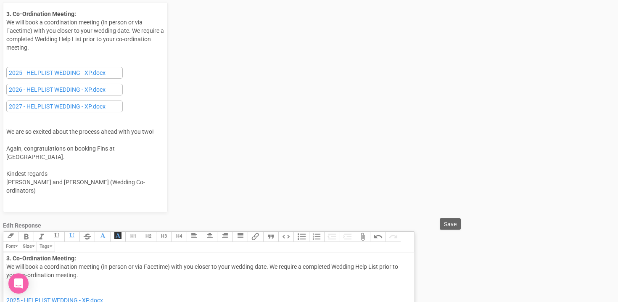
scroll to position [0, 0]
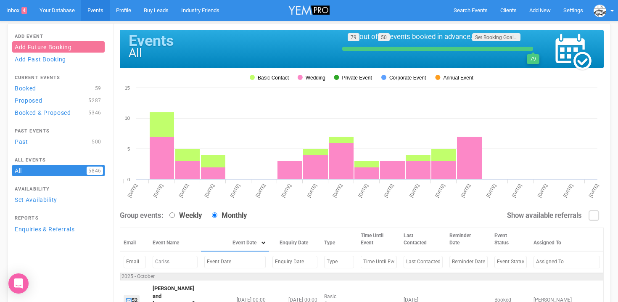
scroll to position [136, 0]
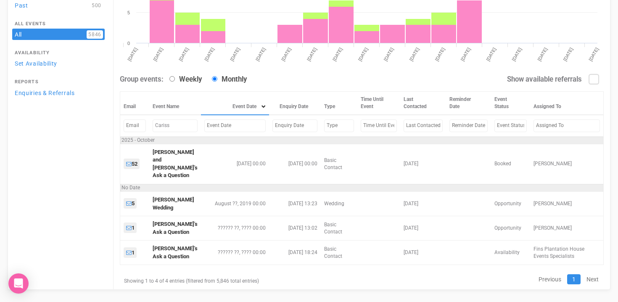
drag, startPoint x: 173, startPoint y: 126, endPoint x: 151, endPoint y: 126, distance: 21.9
click at [151, 126] on td "Cariss" at bounding box center [175, 125] width 52 height 21
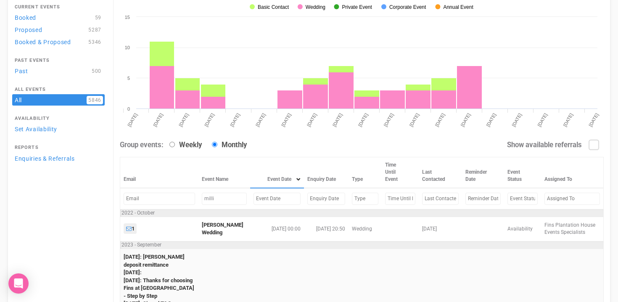
scroll to position [0, 0]
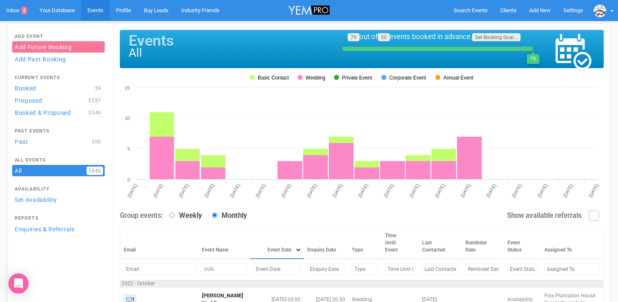
drag, startPoint x: 221, startPoint y: 266, endPoint x: 164, endPoint y: 273, distance: 58.0
click at [163, 273] on tr "milli" at bounding box center [361, 268] width 483 height 21
type input "m"
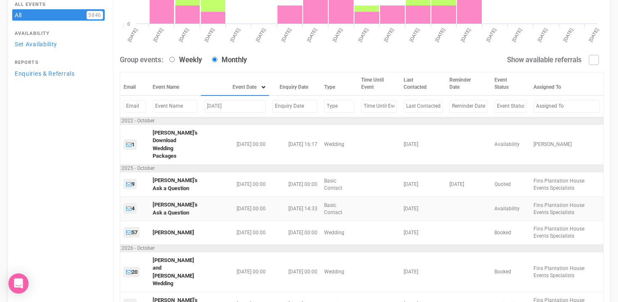
scroll to position [156, 0]
click at [218, 106] on input "[DATE]" at bounding box center [234, 106] width 61 height 12
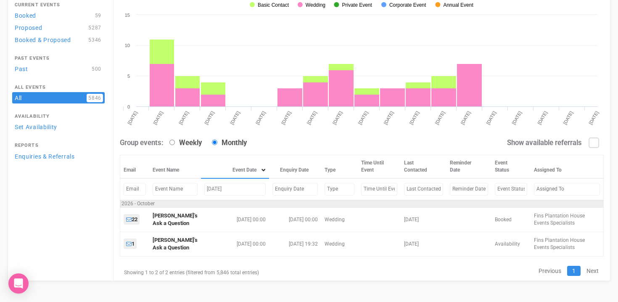
scroll to position [73, 0]
click at [230, 186] on input "[DATE]" at bounding box center [234, 189] width 61 height 12
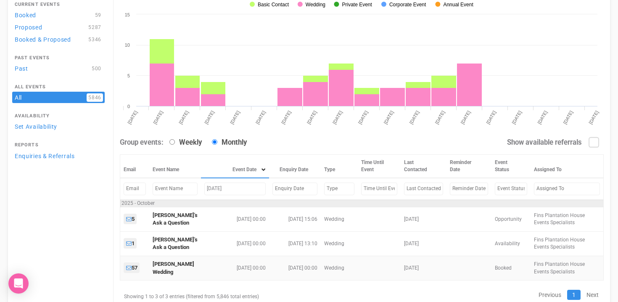
scroll to position [81, 0]
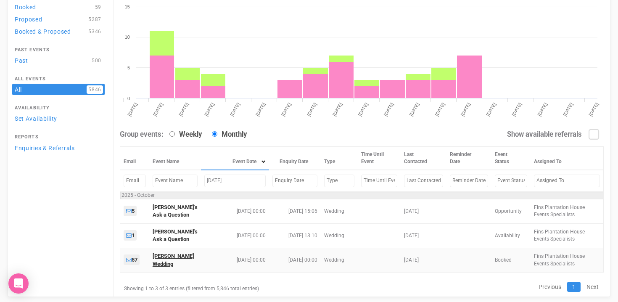
type input "[DATE]"
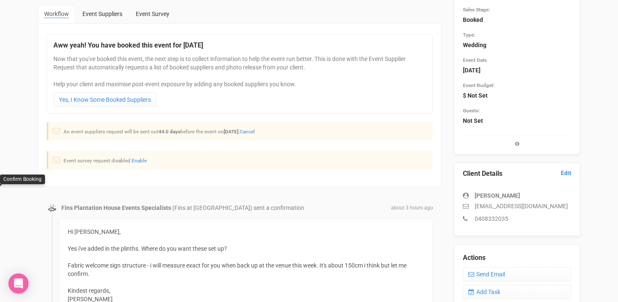
scroll to position [48, 0]
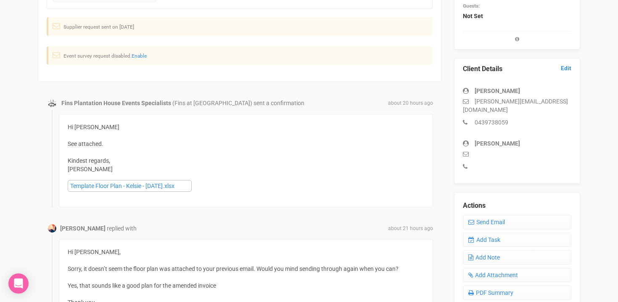
scroll to position [177, 0]
